Goal: Information Seeking & Learning: Find specific fact

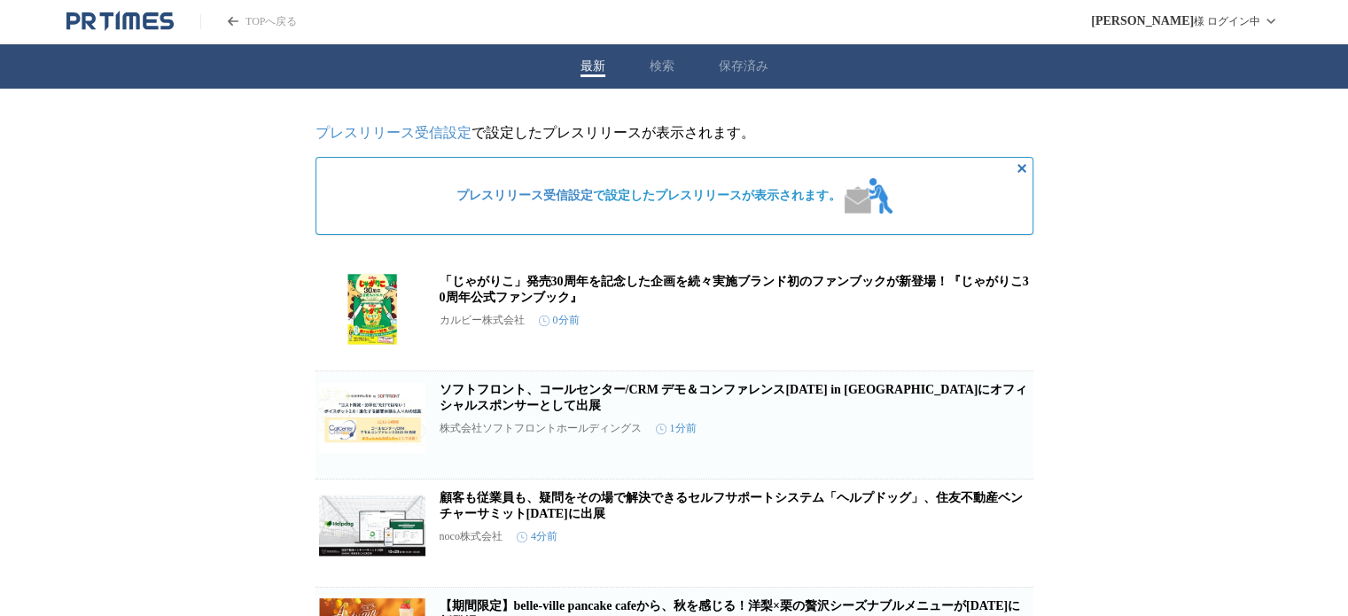
click at [660, 74] on button "検索" at bounding box center [662, 66] width 25 height 16
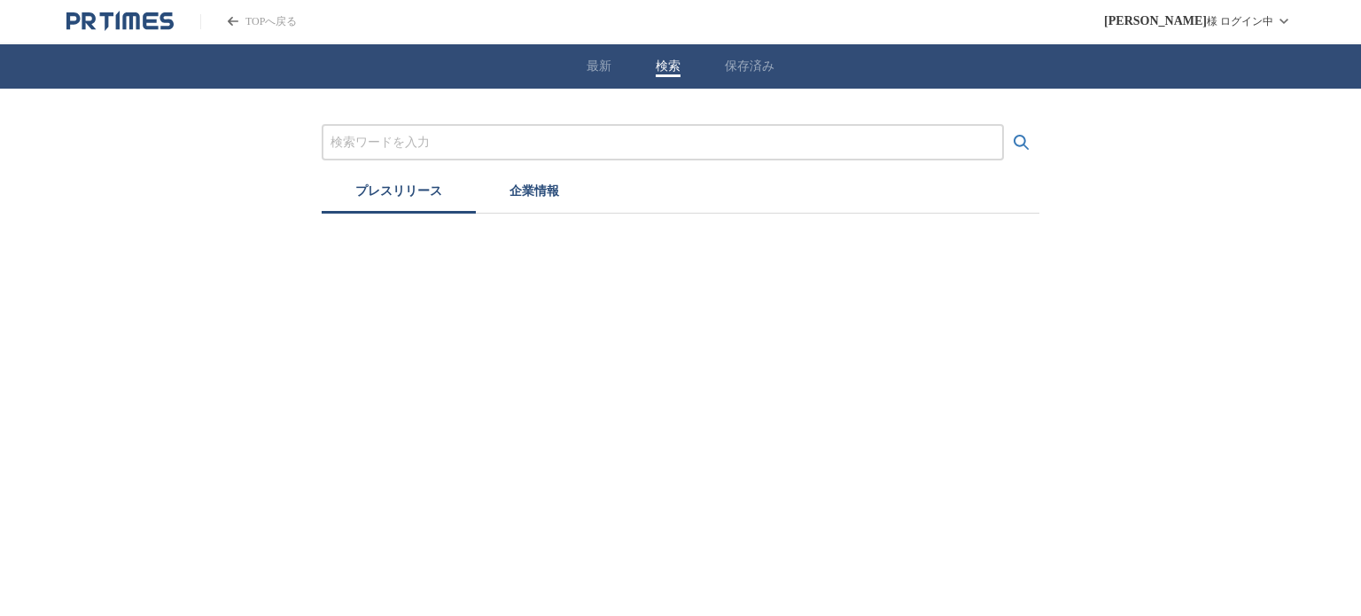
click at [625, 151] on input "プレスリリースおよび企業を検索する" at bounding box center [663, 142] width 665 height 19
click at [1004, 125] on button "検索する" at bounding box center [1021, 142] width 35 height 35
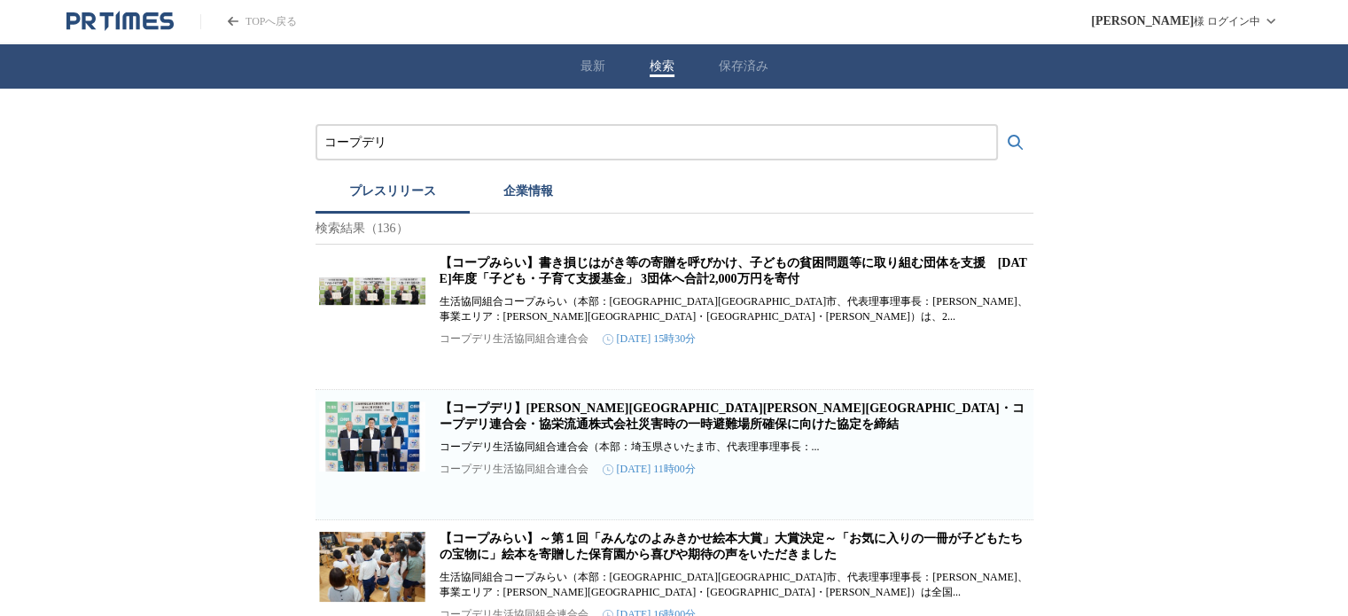
click at [870, 425] on link "【コープデリ】[PERSON_NAME][GEOGRAPHIC_DATA][PERSON_NAME][GEOGRAPHIC_DATA]・コープデリ連合会・協栄…" at bounding box center [732, 415] width 585 height 29
click at [425, 144] on input "コープデリ" at bounding box center [656, 142] width 665 height 19
type input "コ"
click at [998, 125] on button "検索する" at bounding box center [1015, 142] width 35 height 35
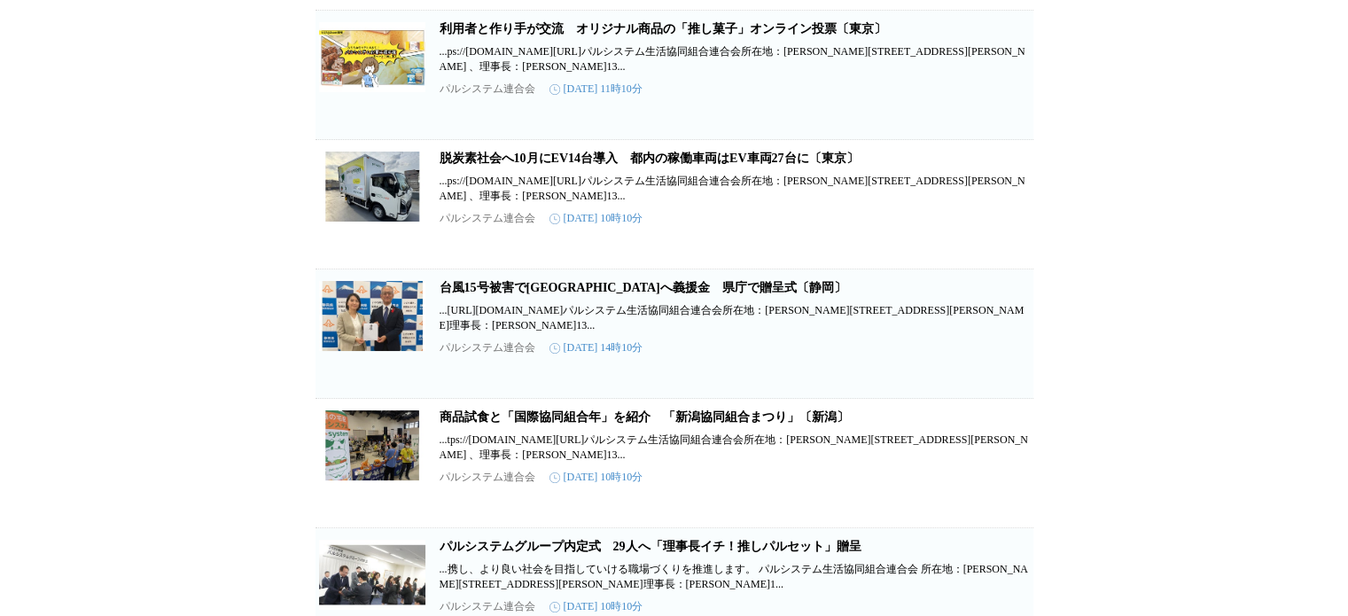
scroll to position [593, 0]
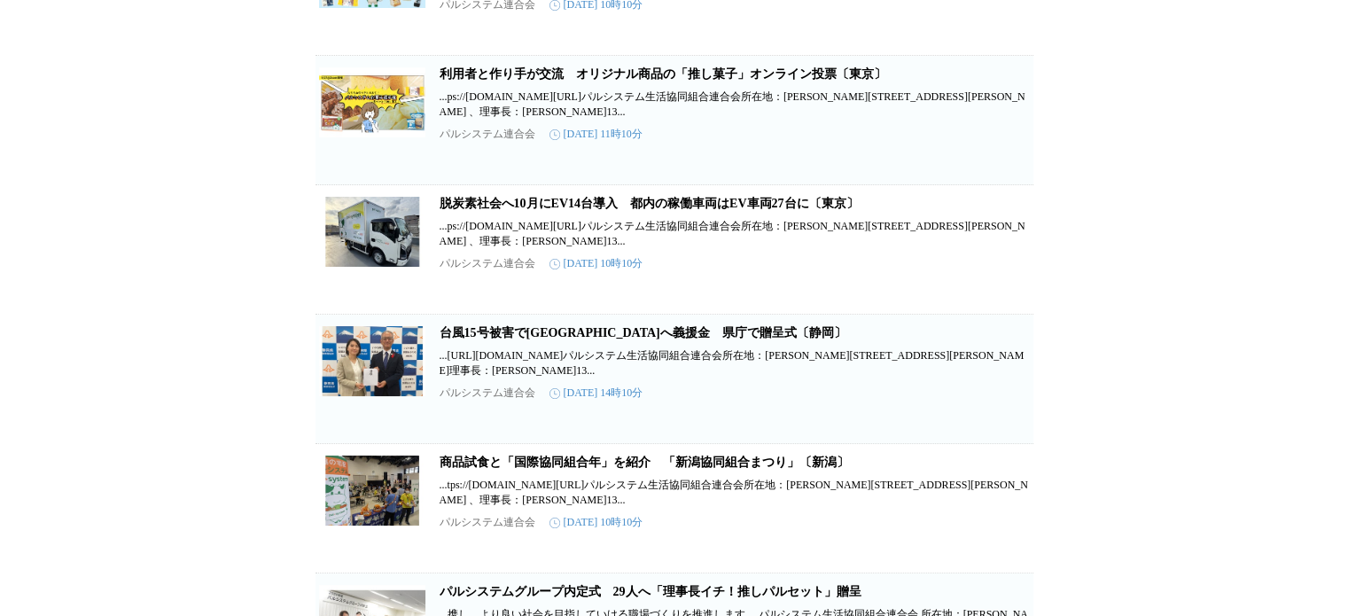
click at [656, 197] on link "脱炭素社会へ10月にEV14台導入　都内の稼働車両はEV車両27台に〔東京〕" at bounding box center [649, 203] width 419 height 13
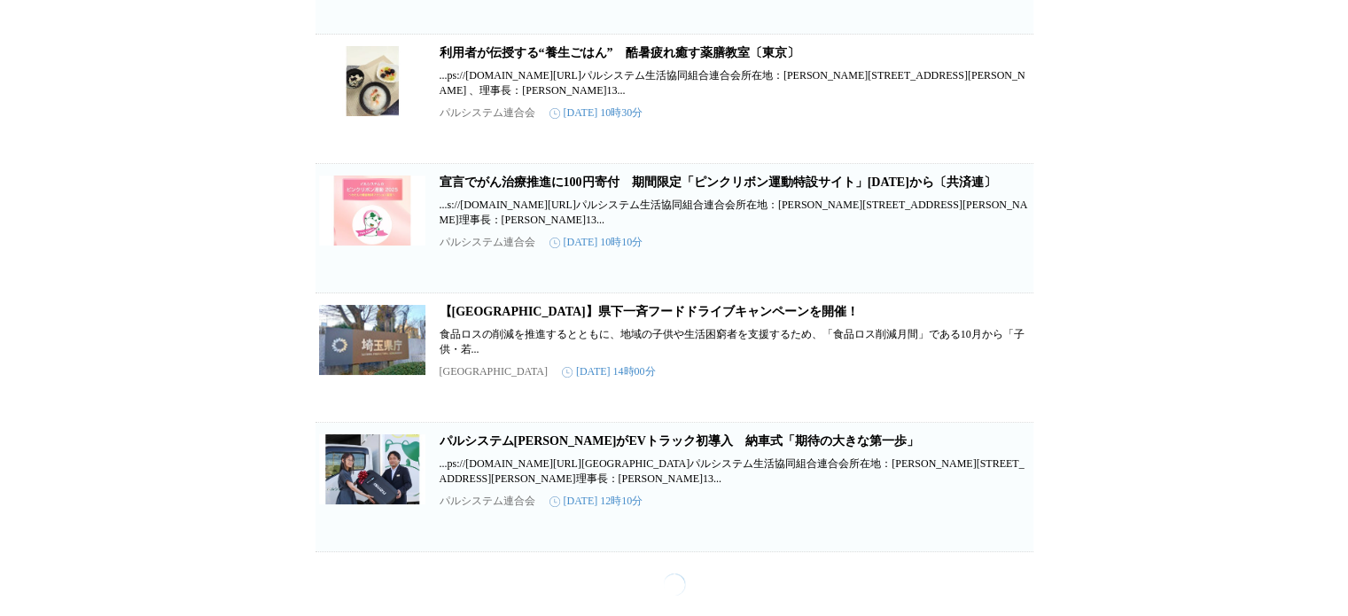
scroll to position [2365, 0]
click at [595, 448] on link "パルシステム[PERSON_NAME]がEVトラック初導入　納車式「期待の大きな第一歩」" at bounding box center [679, 440] width 479 height 13
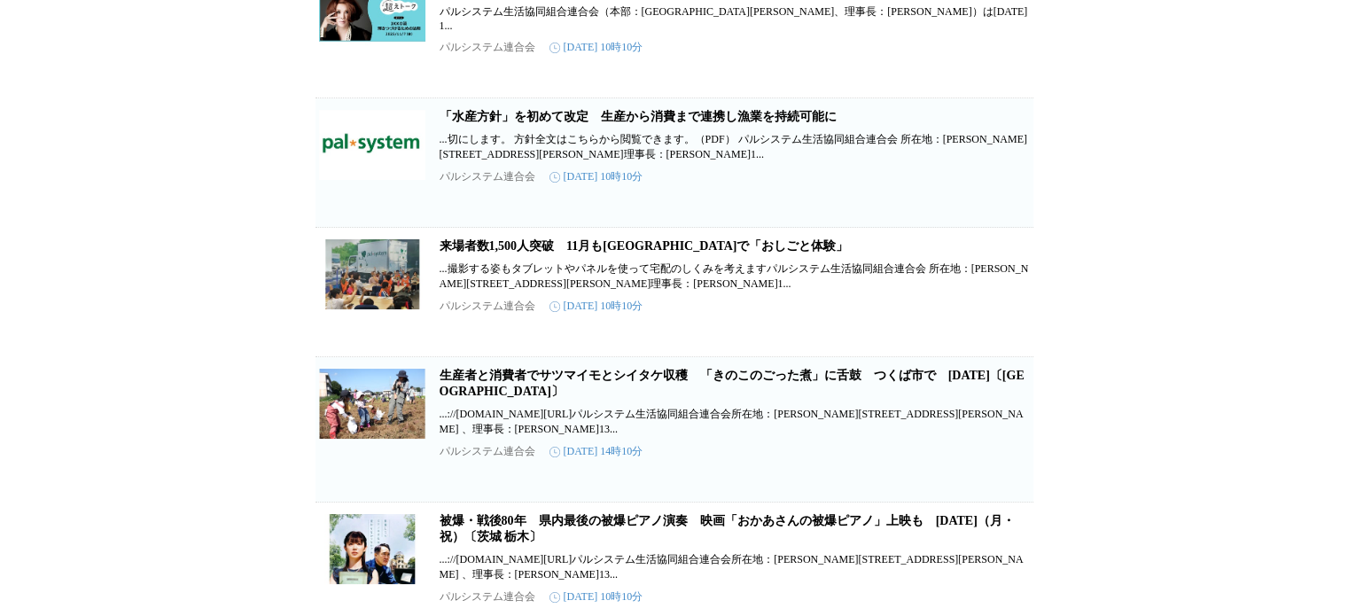
scroll to position [0, 0]
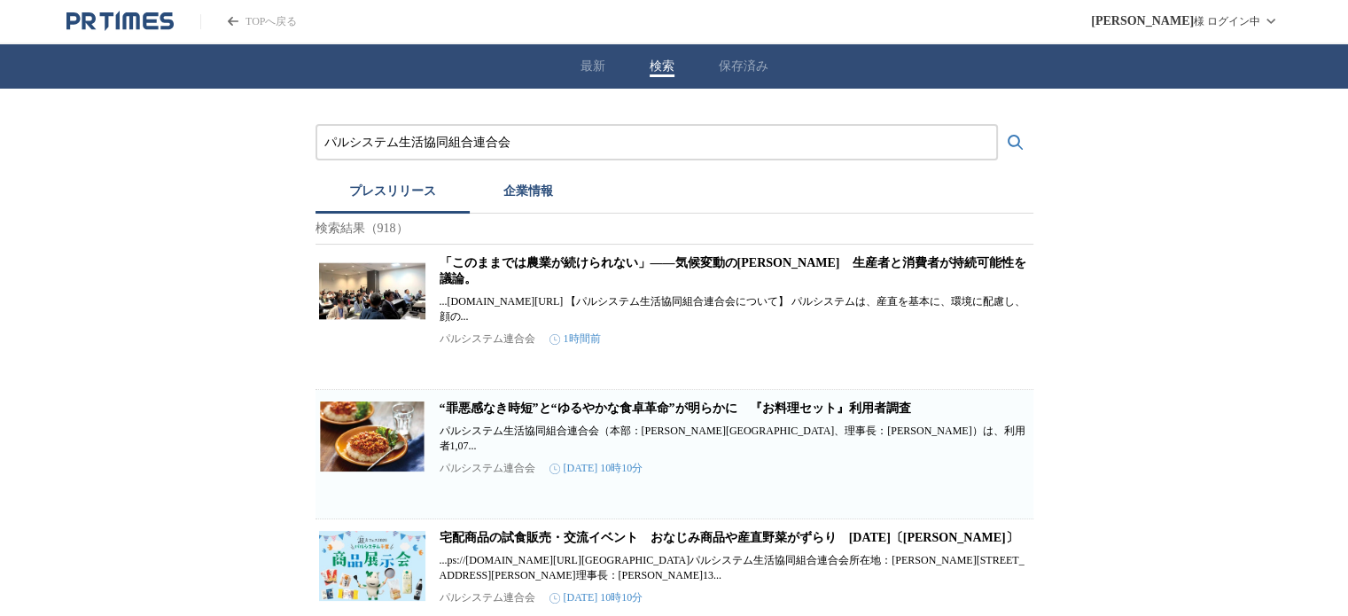
click at [752, 137] on input "パルシステム生活協同組合連合会" at bounding box center [656, 142] width 665 height 19
type input "パ"
type input "ダスキン"
click at [998, 125] on button "検索する" at bounding box center [1015, 142] width 35 height 35
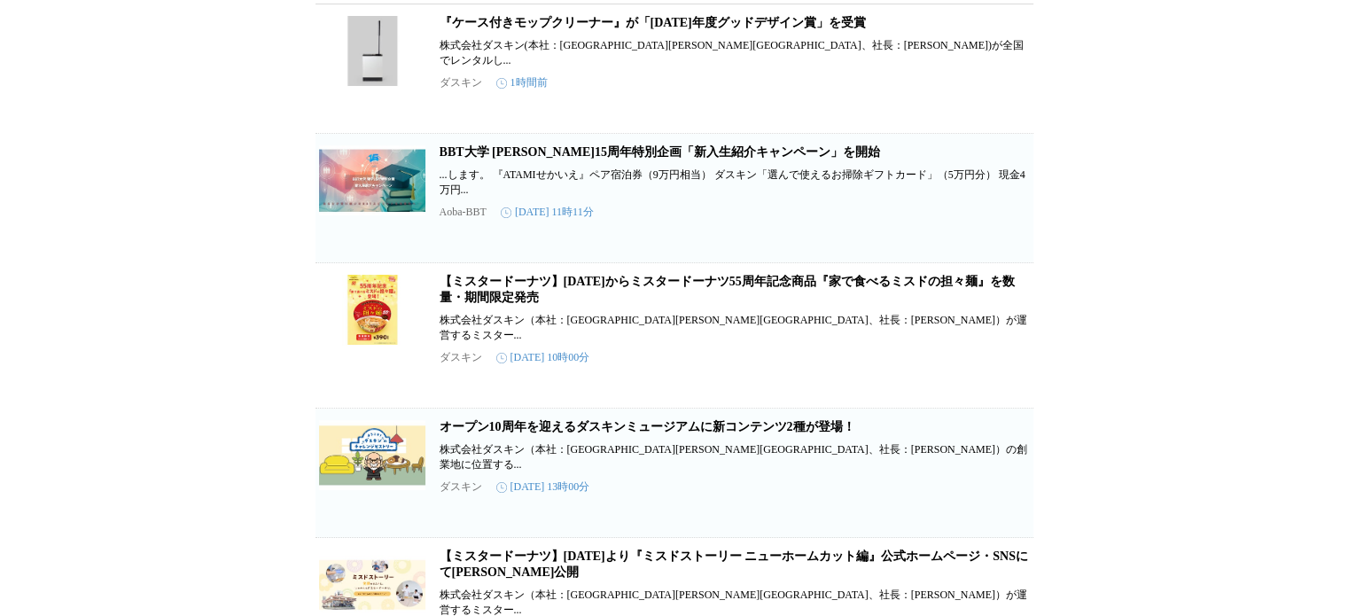
scroll to position [295, 0]
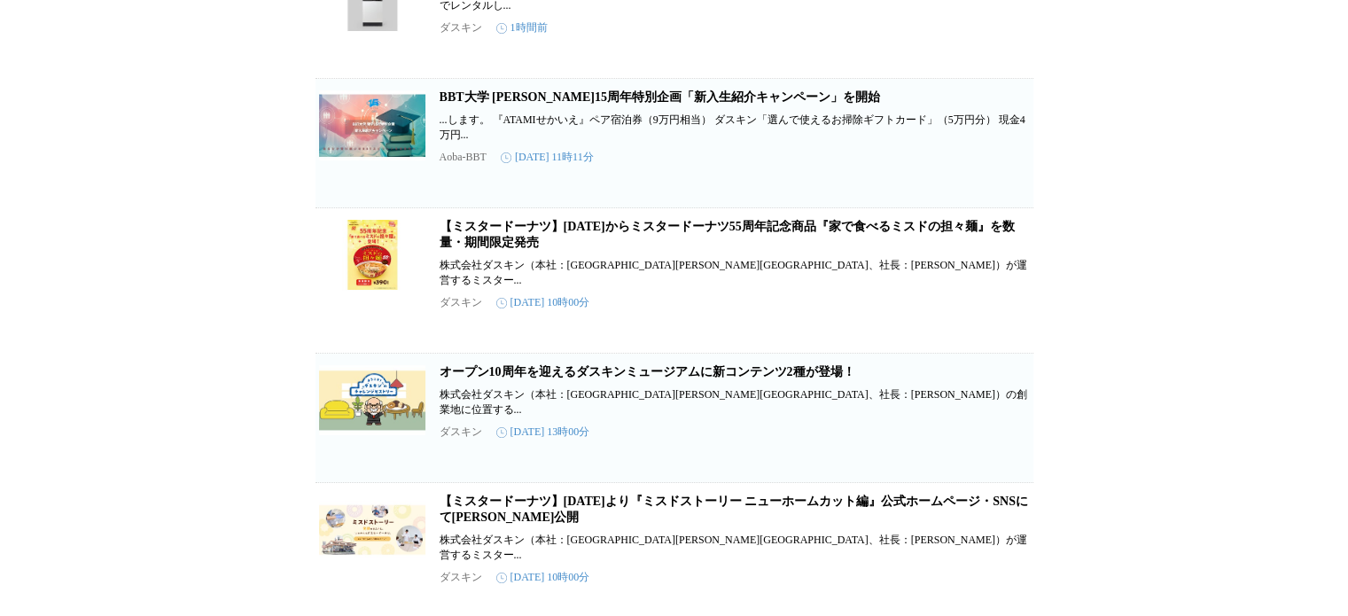
click at [698, 367] on link "オープン10周年を迎えるダスキンミュージアムに新コンテンツ2種が登場！" at bounding box center [648, 371] width 416 height 13
